Goal: Task Accomplishment & Management: Use online tool/utility

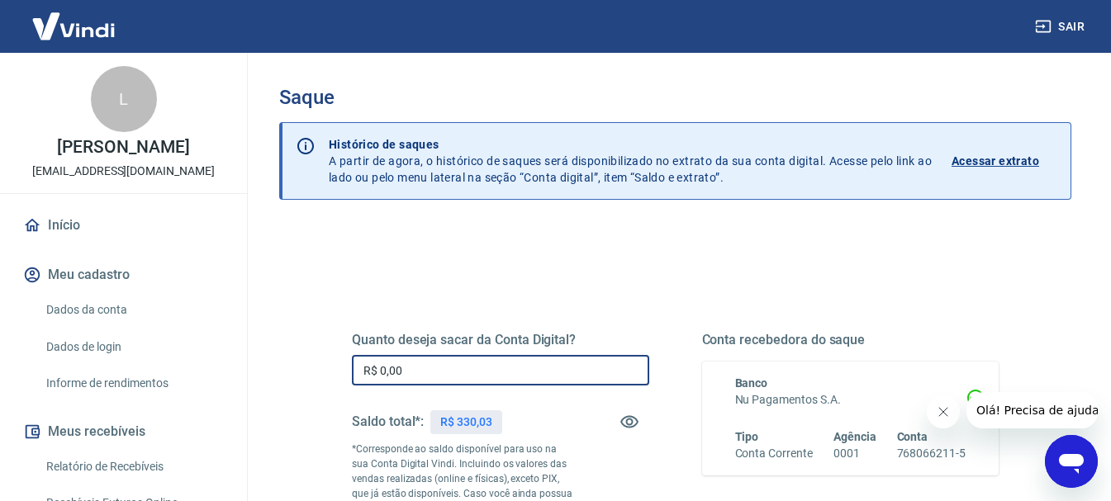
drag, startPoint x: 405, startPoint y: 377, endPoint x: 420, endPoint y: 363, distance: 21.1
click at [410, 376] on input "R$ 0,00" at bounding box center [500, 370] width 297 height 31
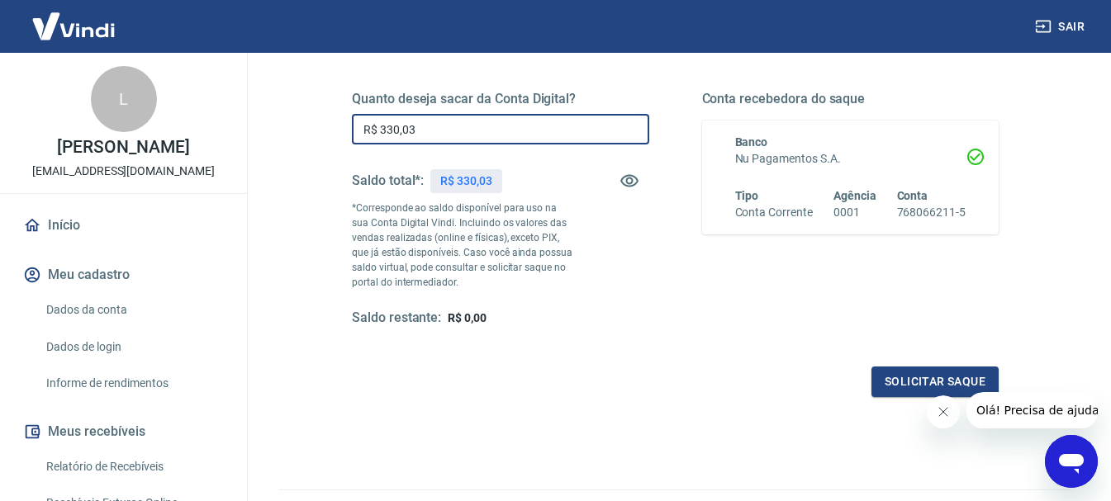
scroll to position [330, 0]
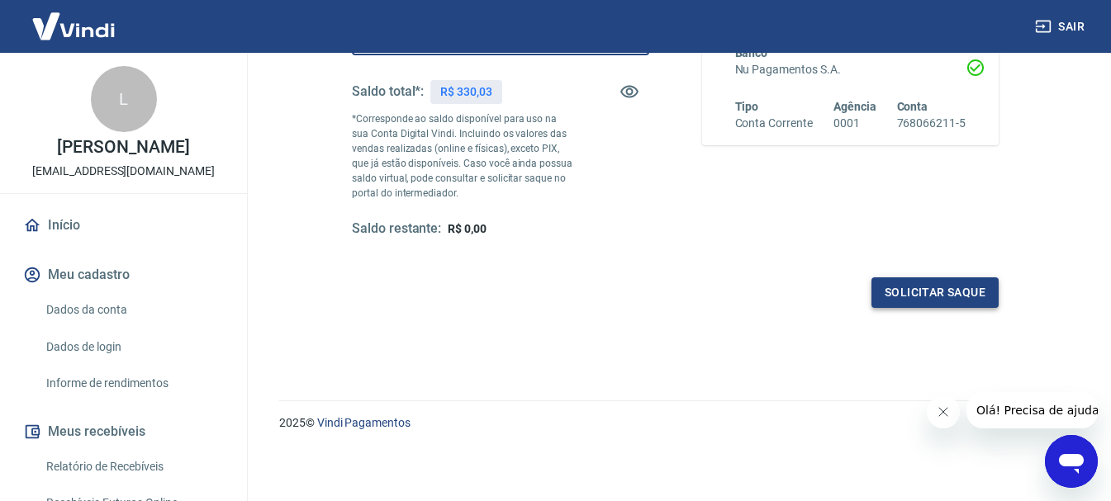
type input "R$ 330,03"
click at [950, 299] on button "Solicitar saque" at bounding box center [934, 292] width 127 height 31
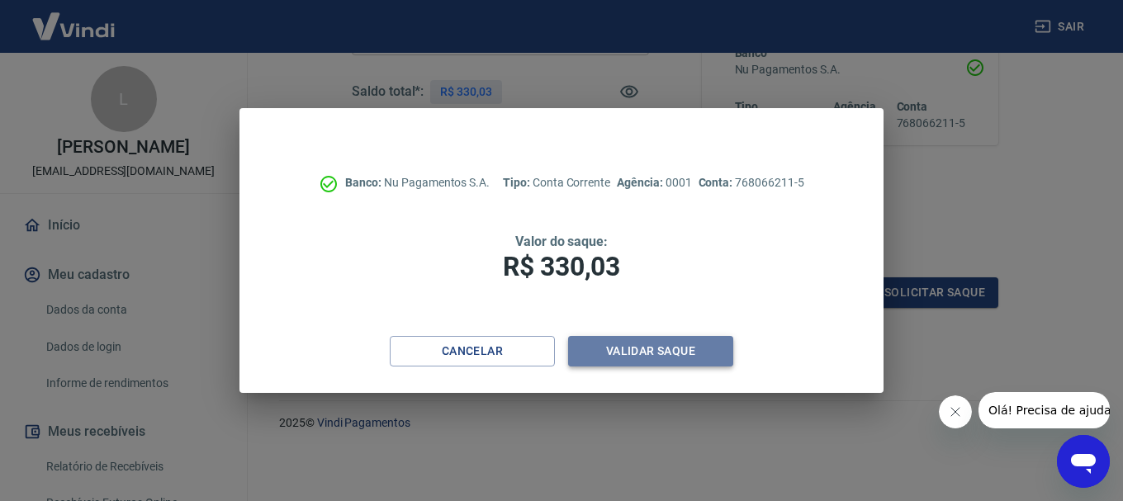
click at [635, 344] on button "Validar saque" at bounding box center [650, 351] width 165 height 31
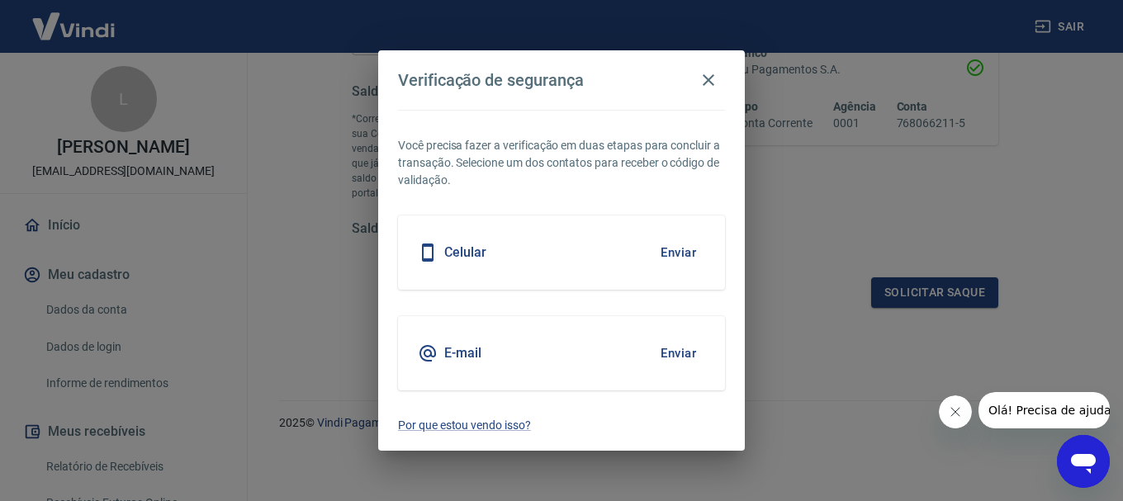
click at [690, 258] on button "Enviar" at bounding box center [679, 252] width 54 height 35
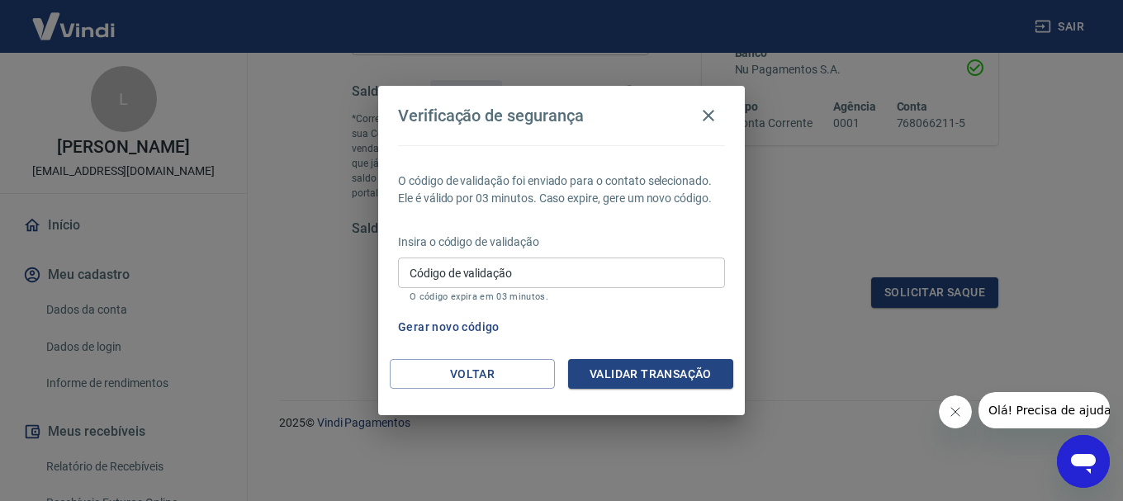
click at [458, 283] on input "Código de validação" at bounding box center [561, 273] width 327 height 31
click at [462, 324] on button "Gerar novo código" at bounding box center [448, 327] width 115 height 31
click at [510, 370] on button "Voltar" at bounding box center [472, 374] width 165 height 31
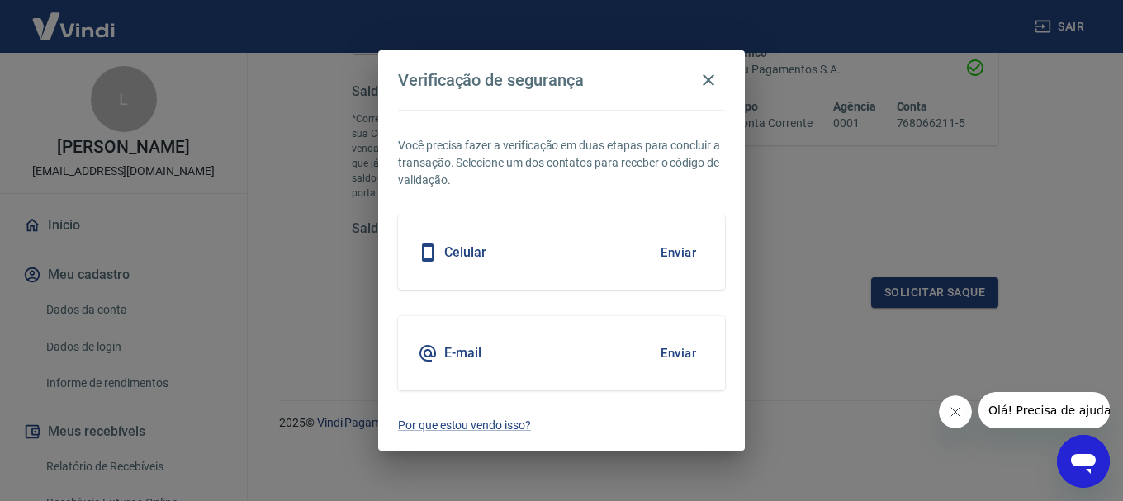
click at [671, 354] on button "Enviar" at bounding box center [679, 353] width 54 height 35
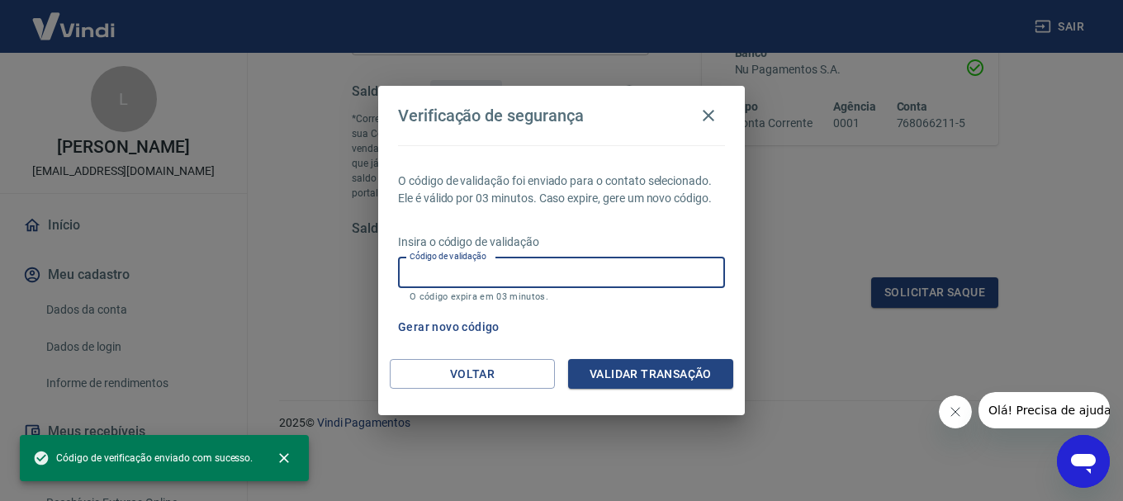
click at [534, 271] on input "Código de validação" at bounding box center [561, 273] width 327 height 31
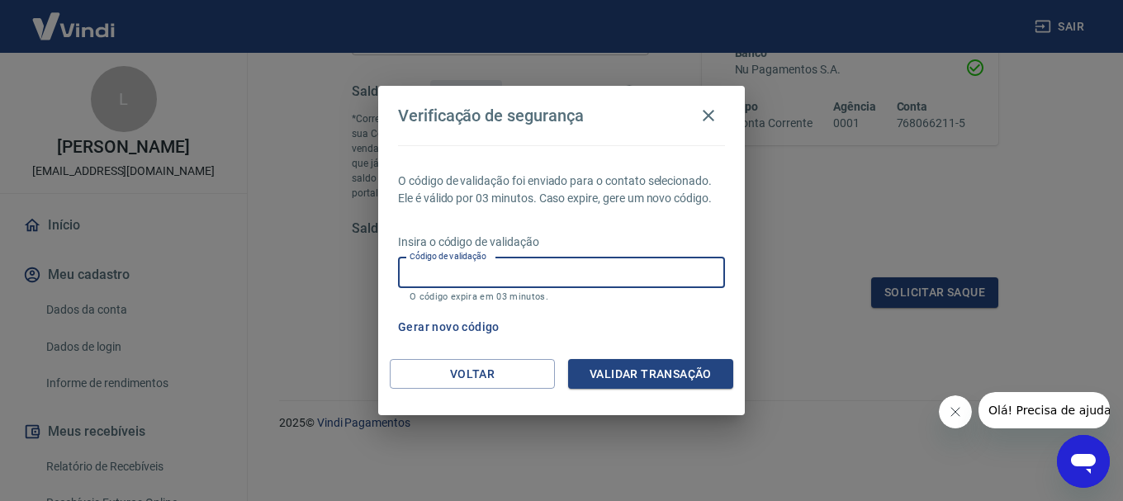
paste input "222443"
type input "222443"
click at [647, 363] on button "Validar transação" at bounding box center [650, 374] width 165 height 31
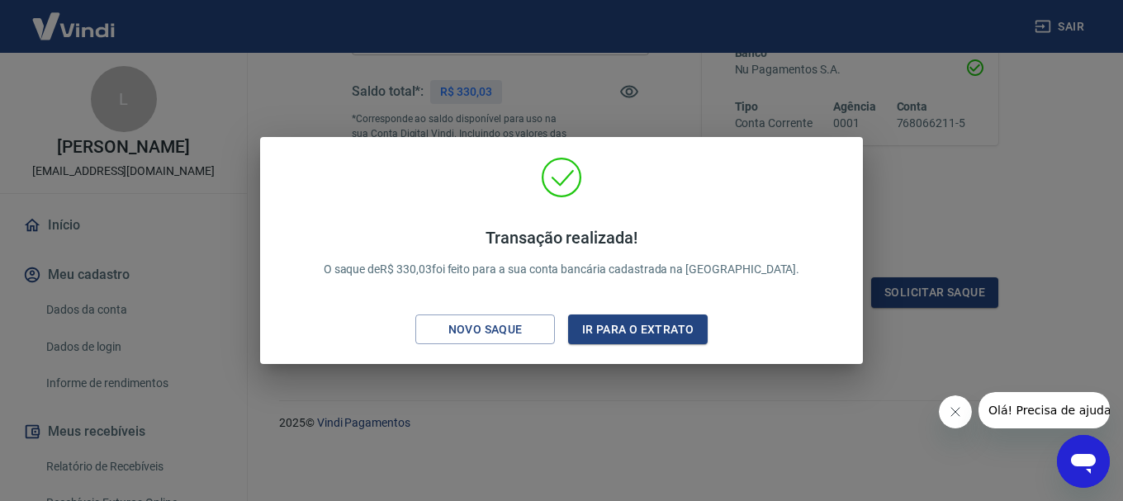
drag, startPoint x: 486, startPoint y: 327, endPoint x: 493, endPoint y: 353, distance: 27.2
click at [486, 326] on div "Novo saque" at bounding box center [486, 330] width 114 height 21
